Goal: Information Seeking & Learning: Learn about a topic

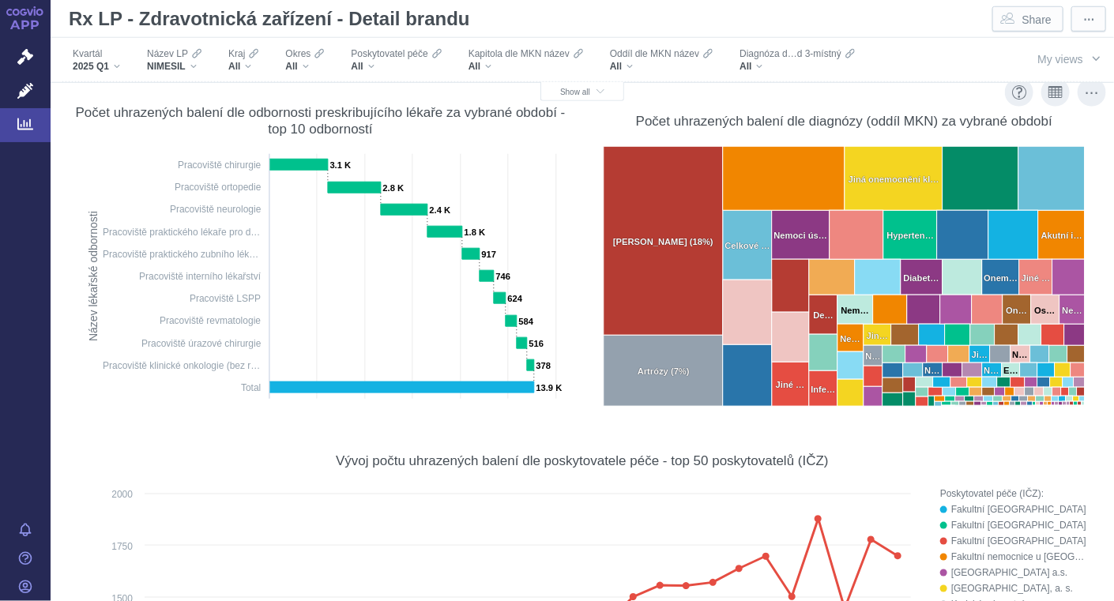
scroll to position [531, 0]
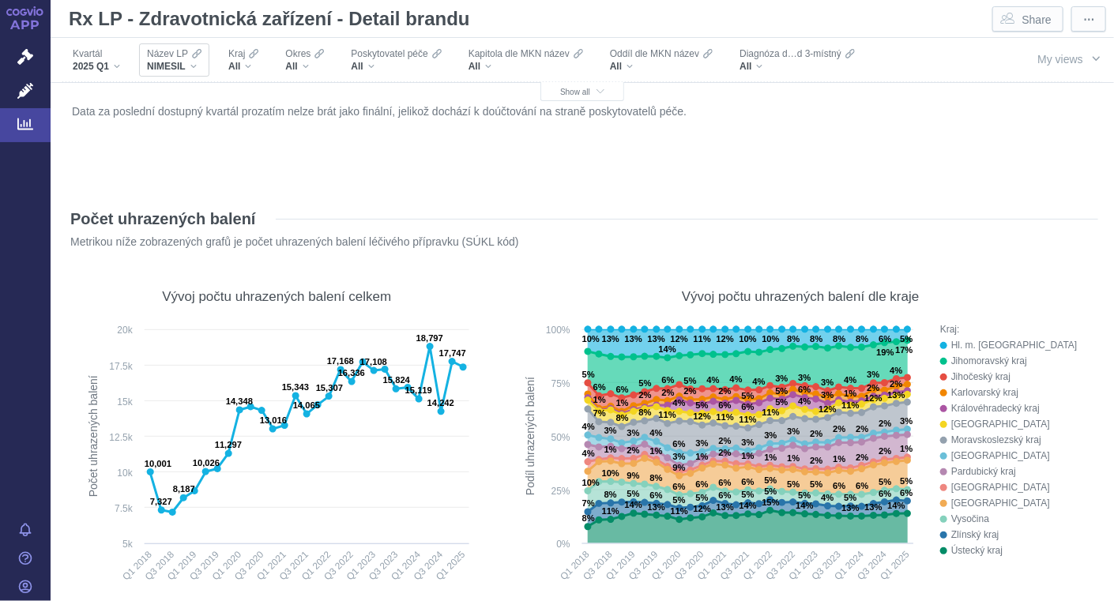
click at [195, 68] on div "NIMESIL" at bounding box center [174, 66] width 54 height 13
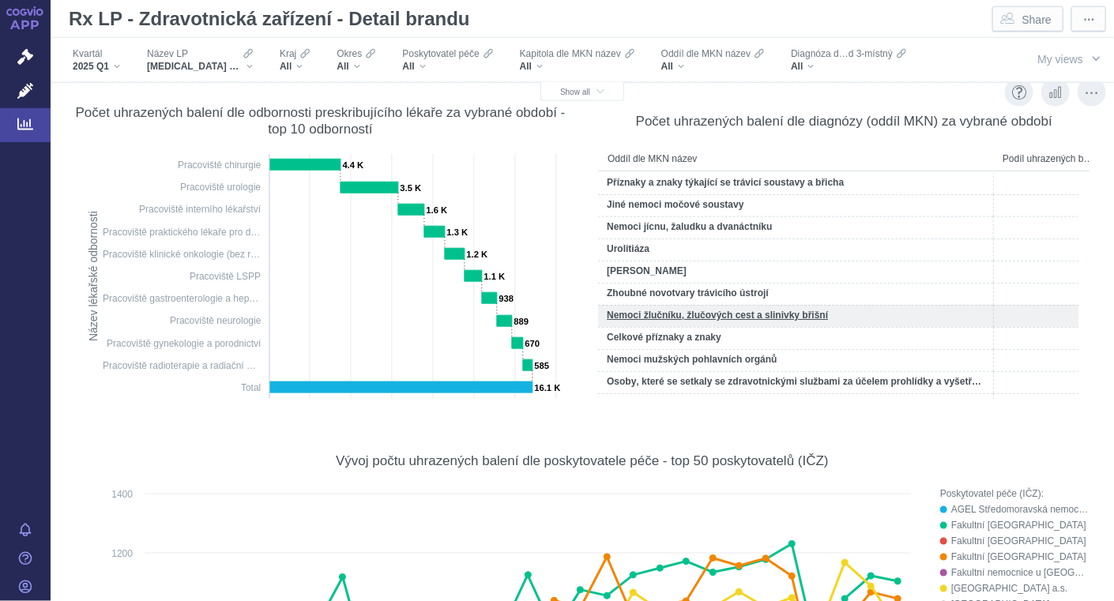
drag, startPoint x: 0, startPoint y: 0, endPoint x: 735, endPoint y: 325, distance: 803.8
click at [735, 325] on div "Nemoci žlučníku‚ žlučových cest a slinivky břišní" at bounding box center [795, 316] width 395 height 22
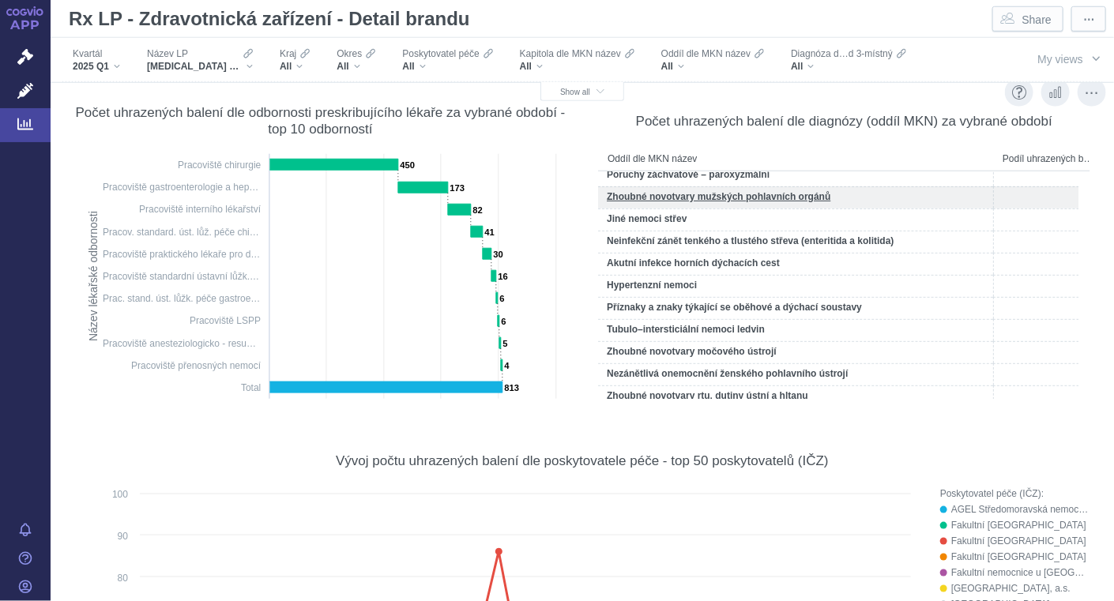
click at [975, 201] on div "Zhoubné novotvary mužských pohlavních orgánů" at bounding box center [795, 197] width 395 height 22
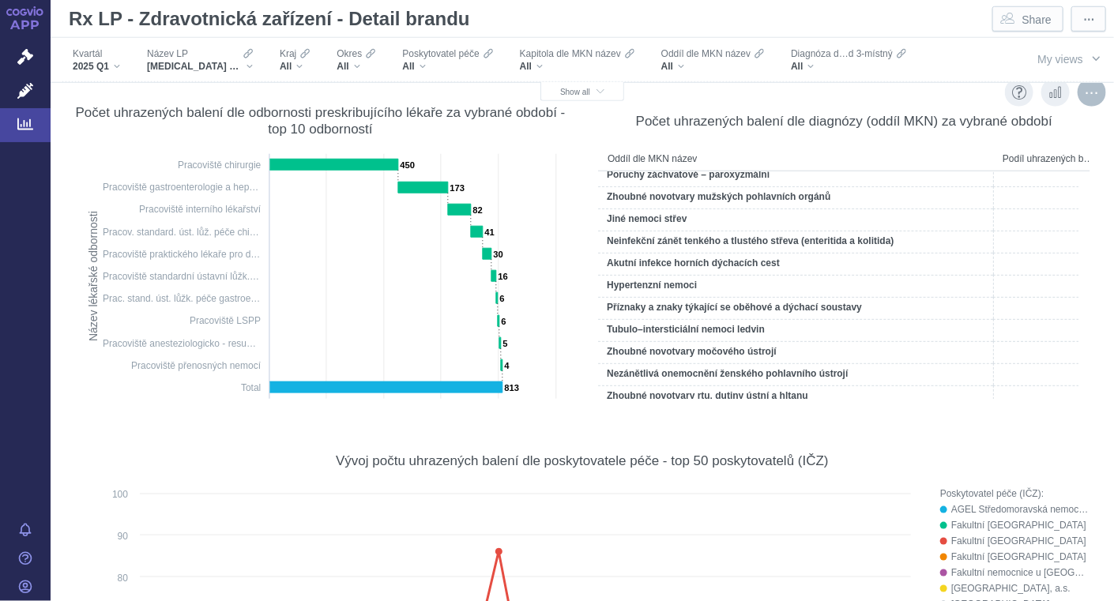
click at [1077, 91] on div "More actions" at bounding box center [1091, 92] width 28 height 28
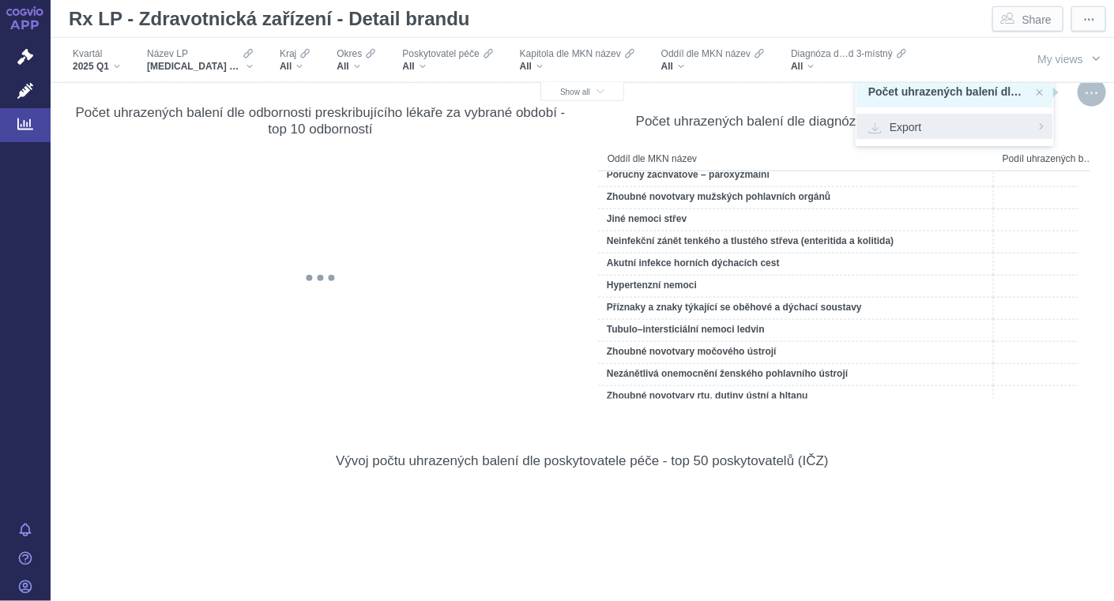
click at [902, 130] on span "Export" at bounding box center [954, 126] width 173 height 16
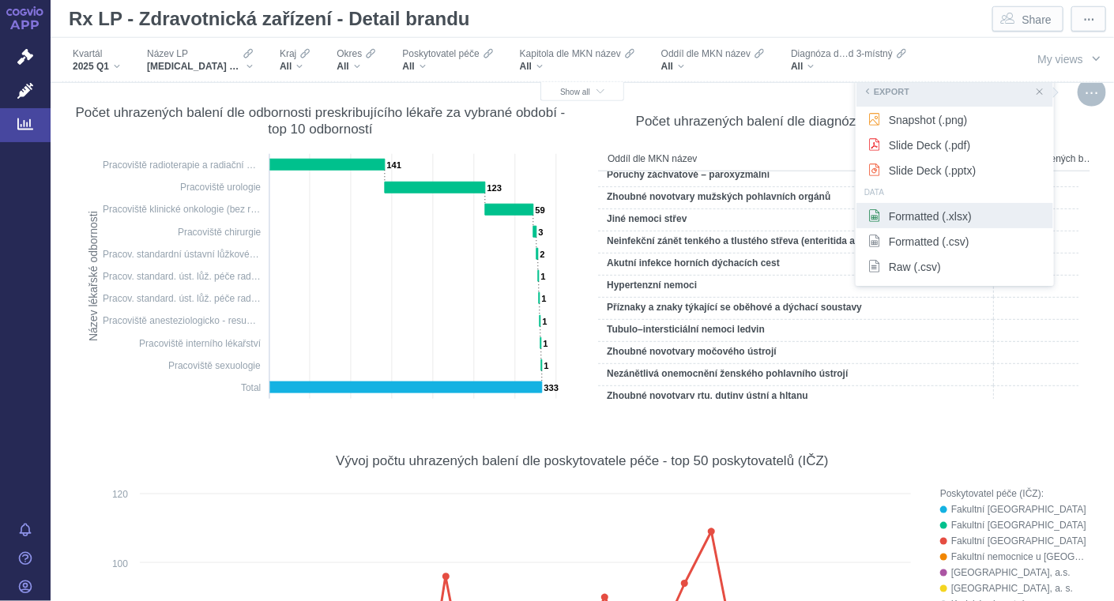
click at [924, 219] on span "Formatted (.xlsx)" at bounding box center [954, 216] width 173 height 16
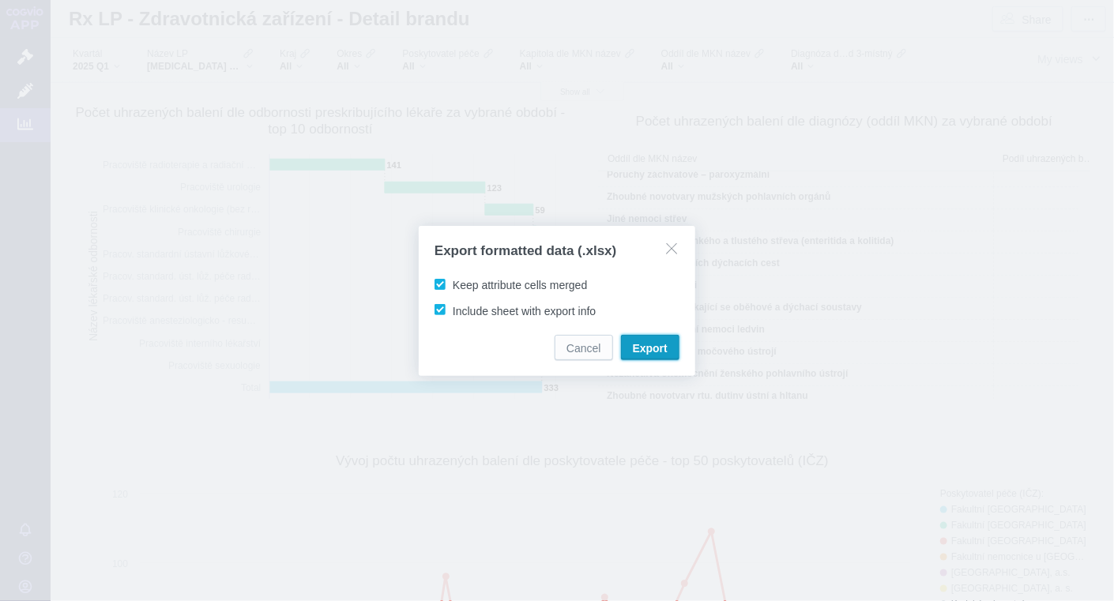
click at [661, 353] on span "Export" at bounding box center [650, 348] width 35 height 16
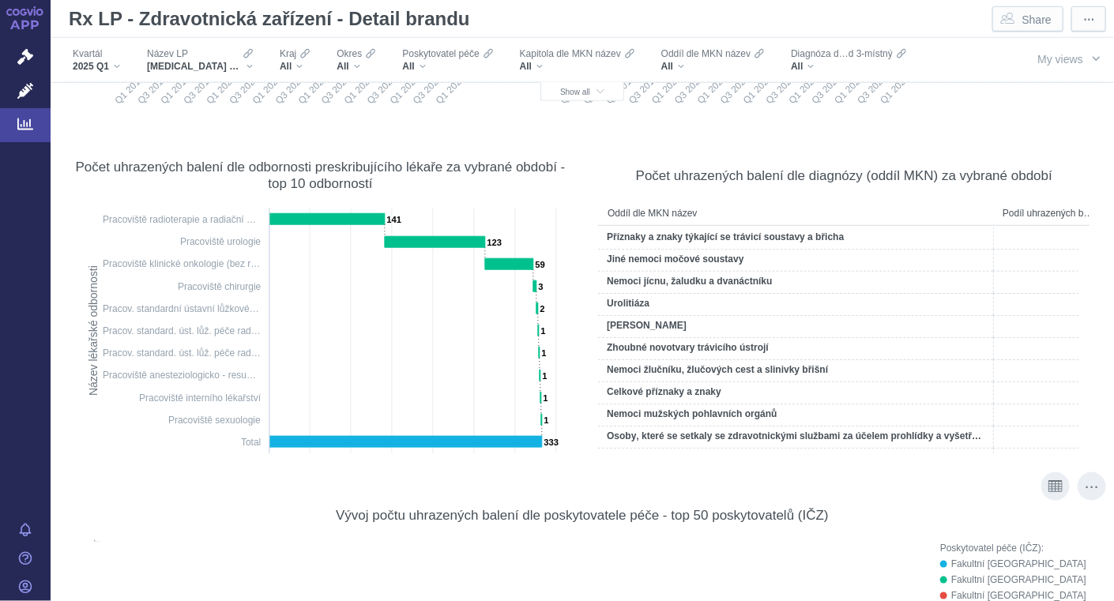
scroll to position [479, 0]
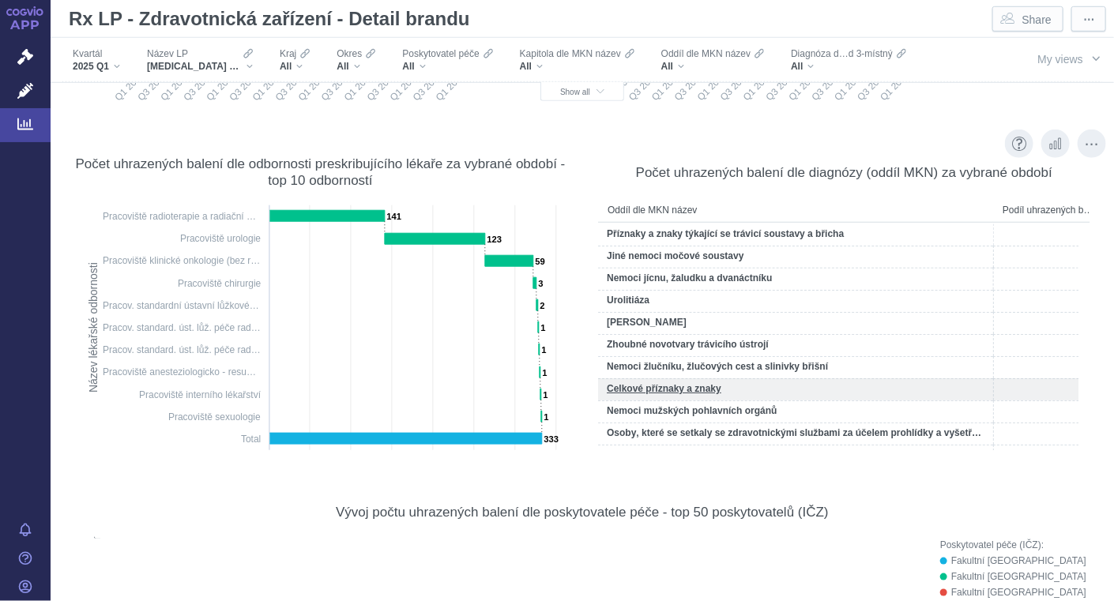
click at [754, 398] on div "Celkové příznaky a znaky" at bounding box center [795, 389] width 395 height 22
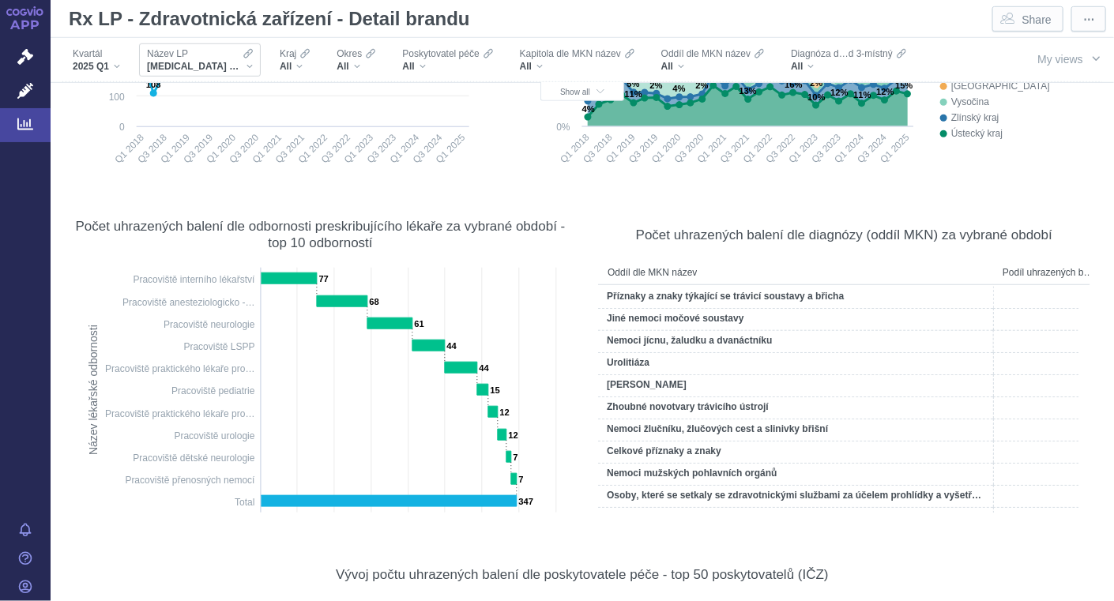
click at [217, 66] on div "[MEDICAL_DATA] NEO" at bounding box center [200, 66] width 106 height 13
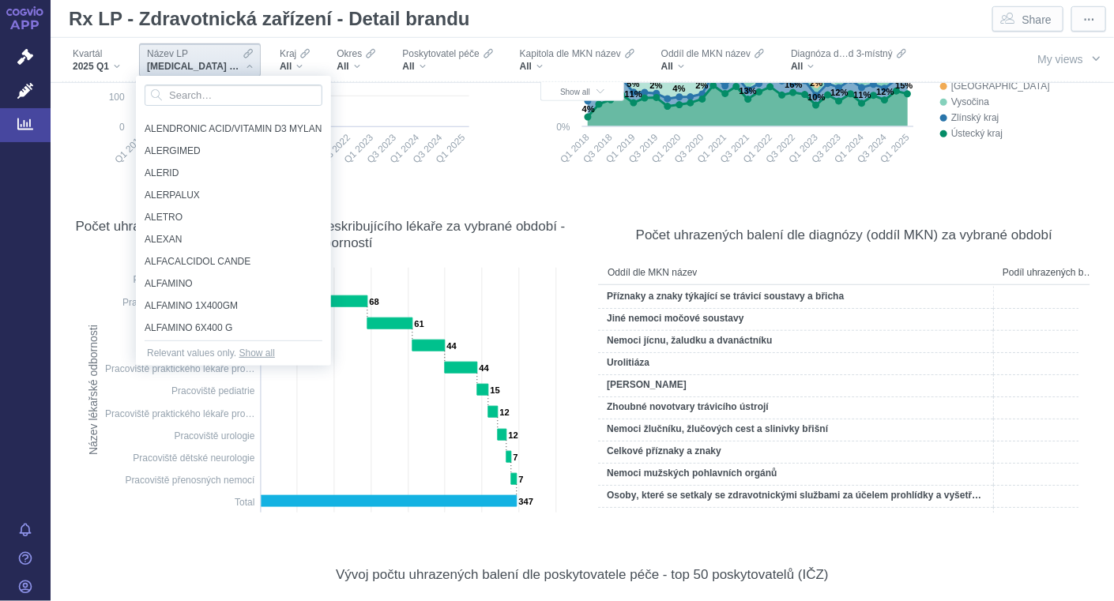
scroll to position [2444, 0]
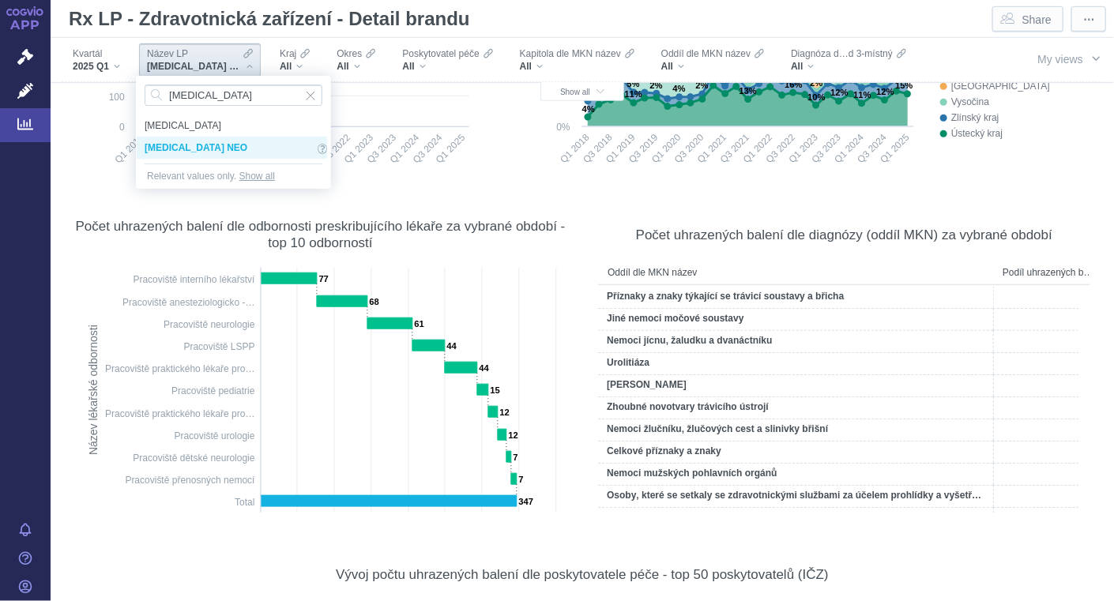
type input "algifen"
click at [195, 148] on span "[MEDICAL_DATA] NEO" at bounding box center [229, 147] width 169 height 17
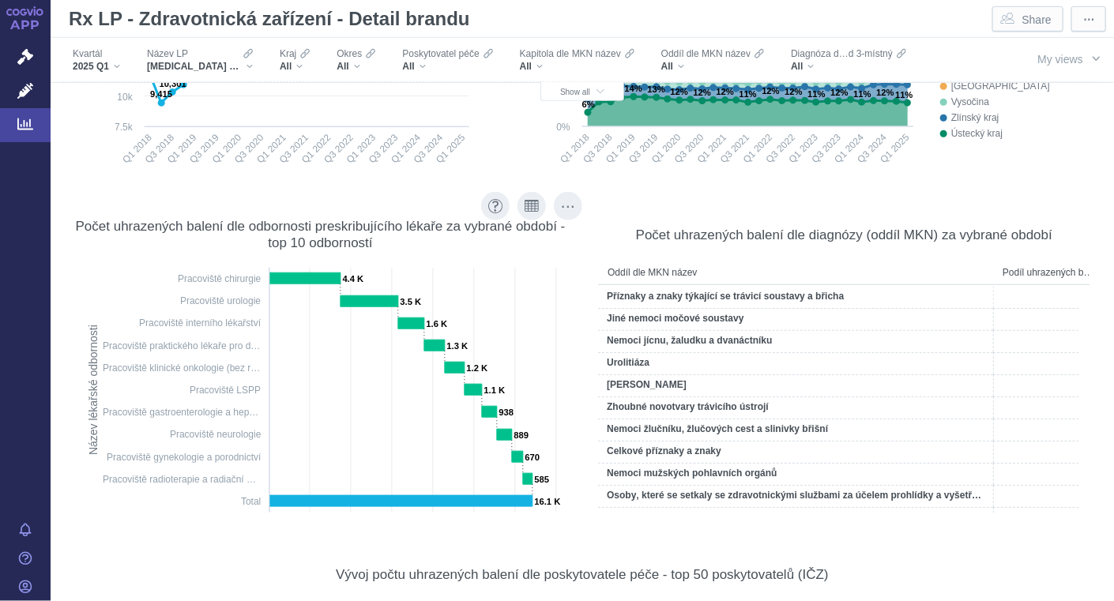
scroll to position [524, 0]
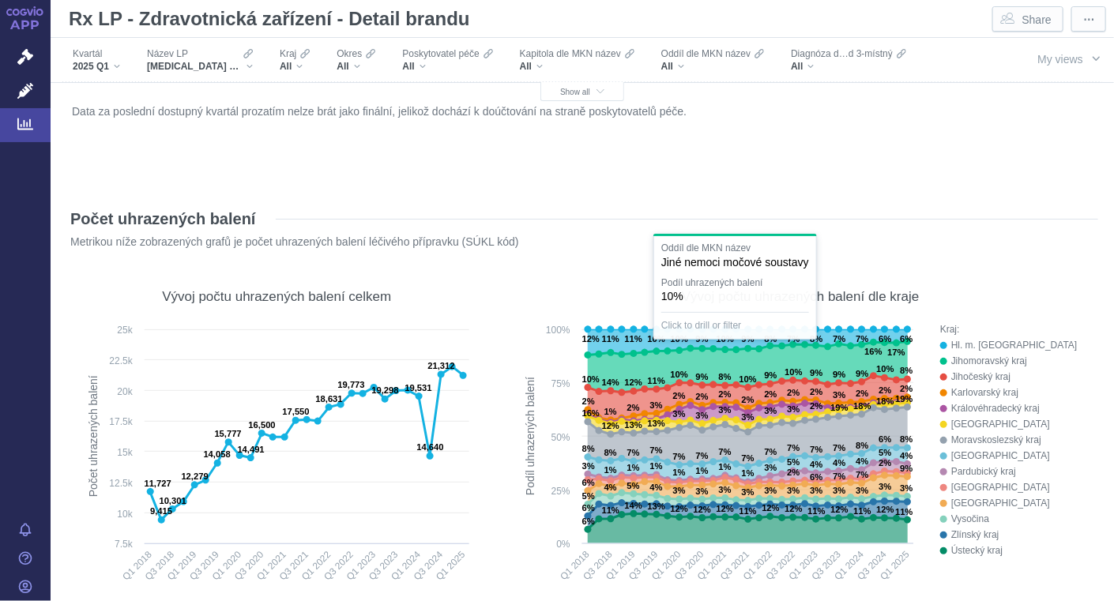
scroll to position [524, 0]
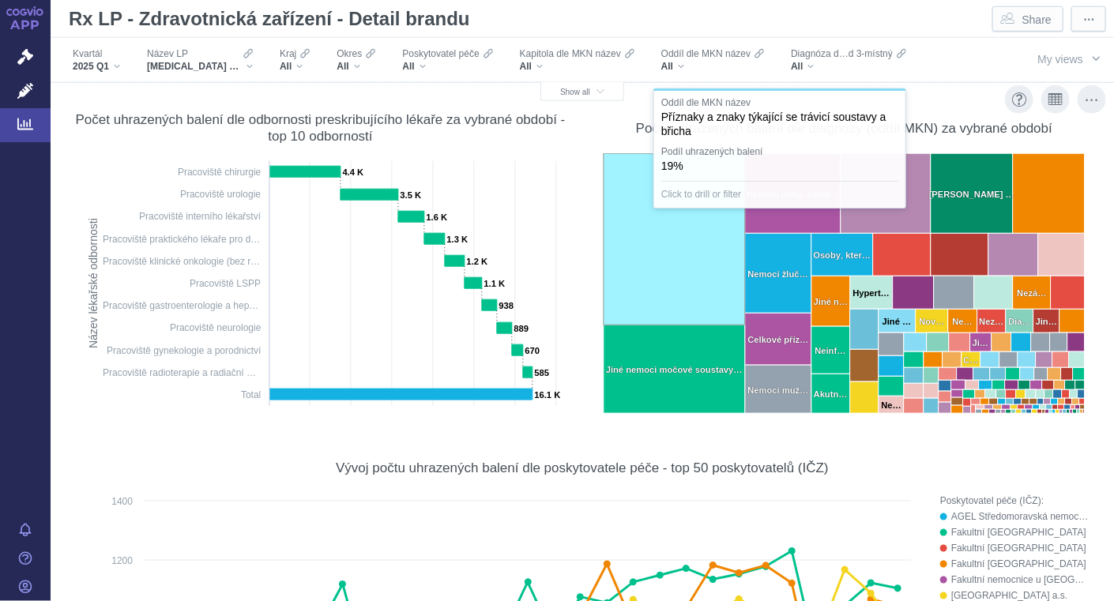
click at [616, 255] on rect at bounding box center [673, 239] width 141 height 171
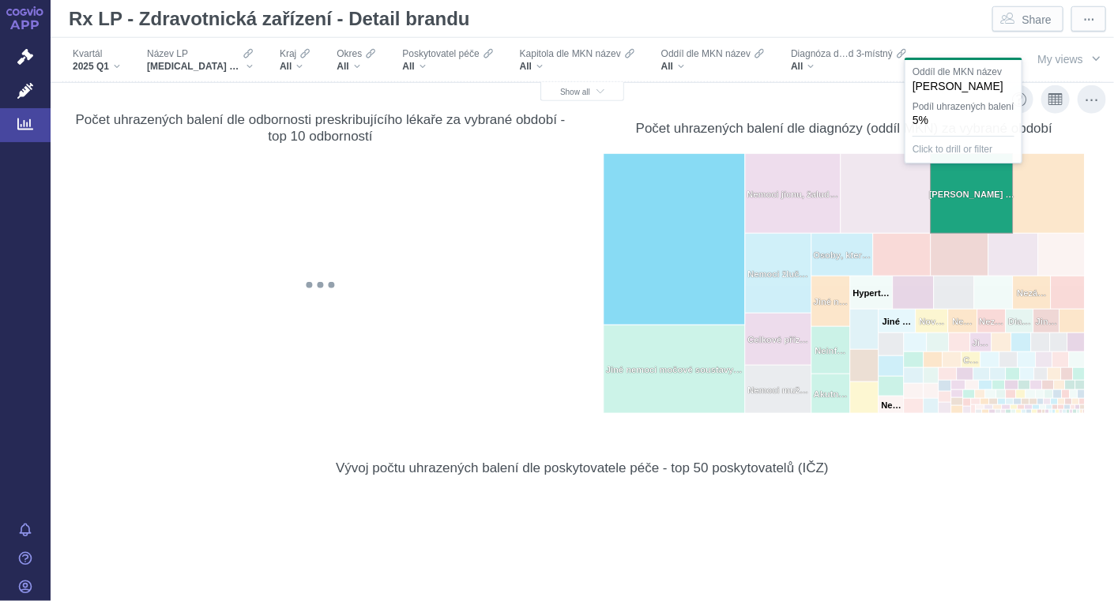
click at [946, 211] on rect at bounding box center [971, 194] width 82 height 80
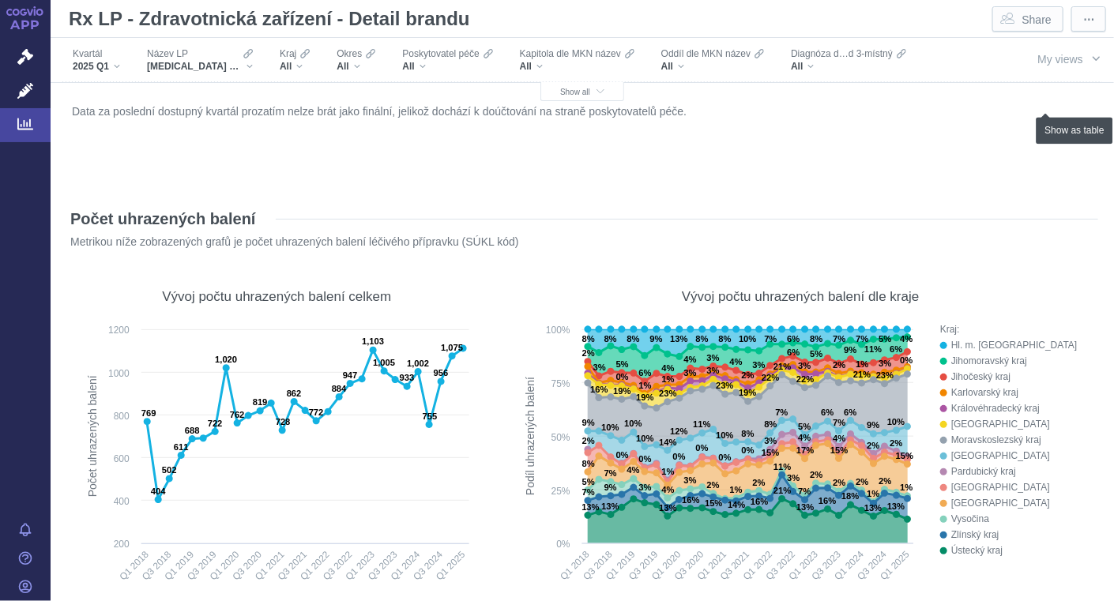
scroll to position [524, 0]
